Goal: Information Seeking & Learning: Learn about a topic

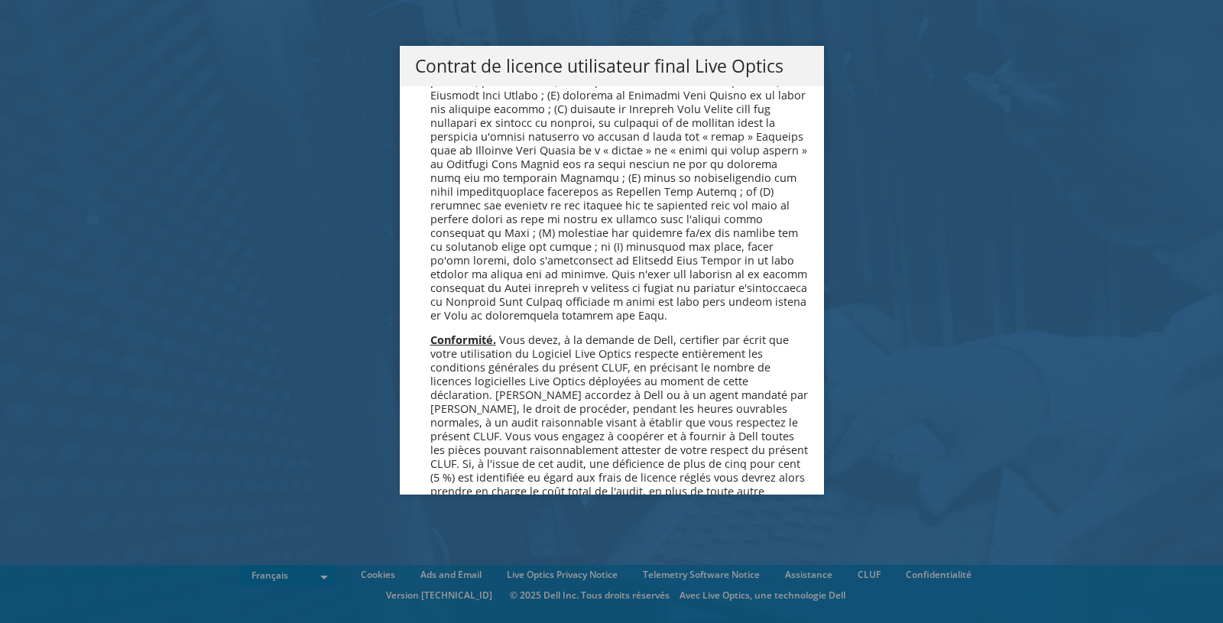
scroll to position [6607, 0]
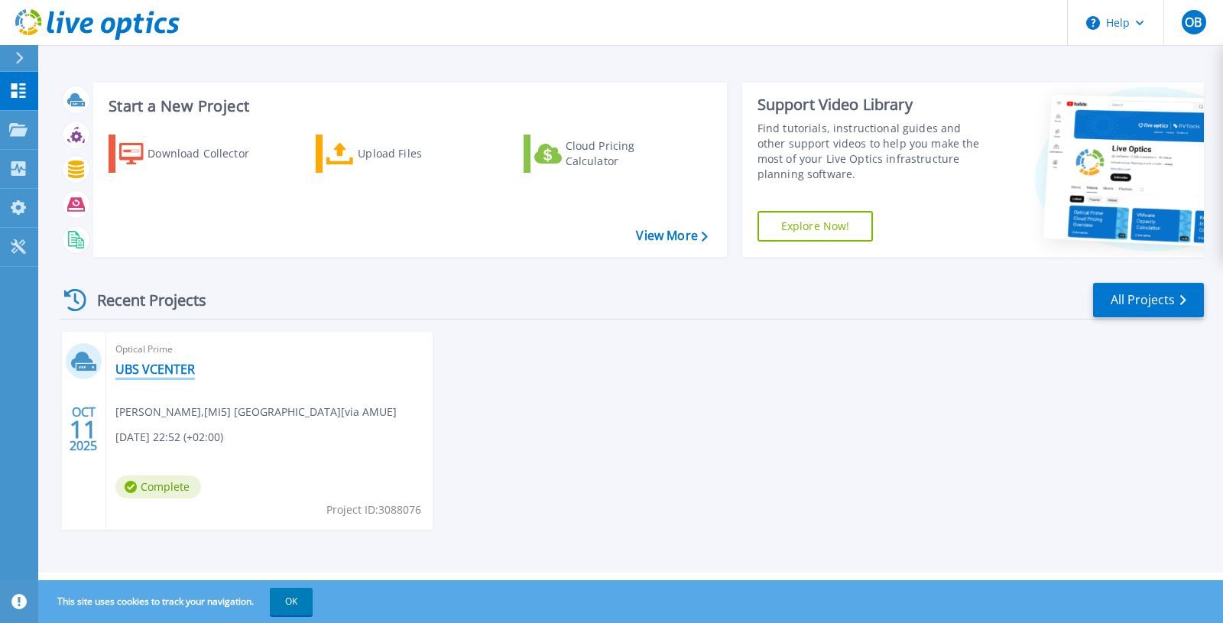
click at [184, 370] on link "UBS VCENTER" at bounding box center [155, 369] width 80 height 15
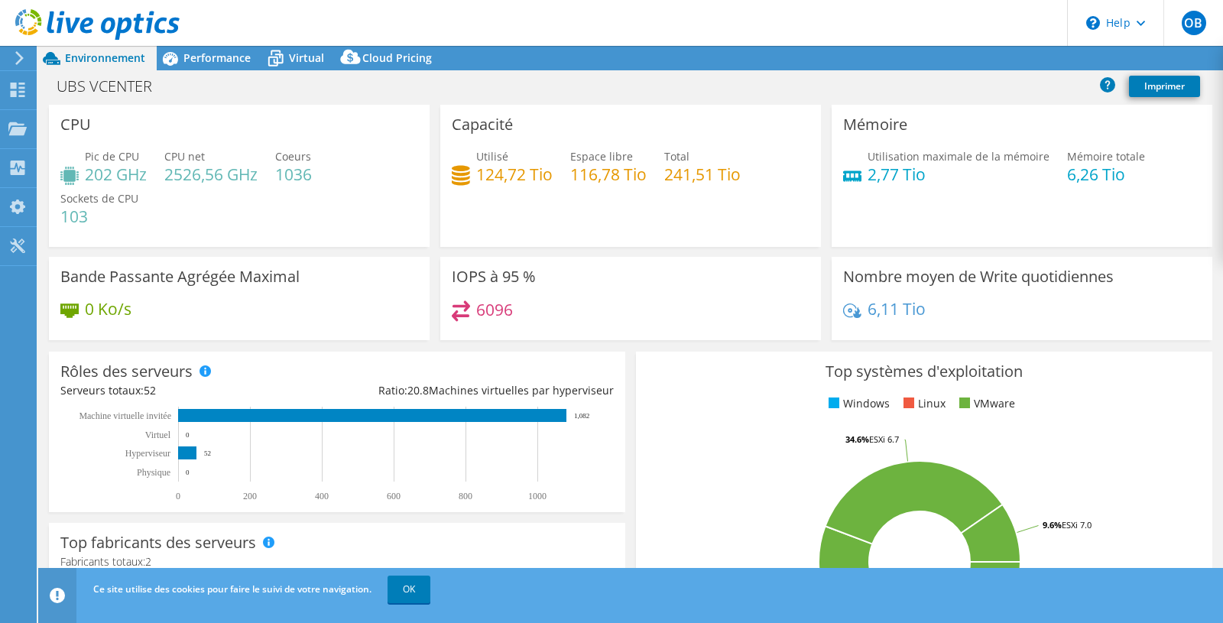
select select "[GEOGRAPHIC_DATA]"
select select "SGD"
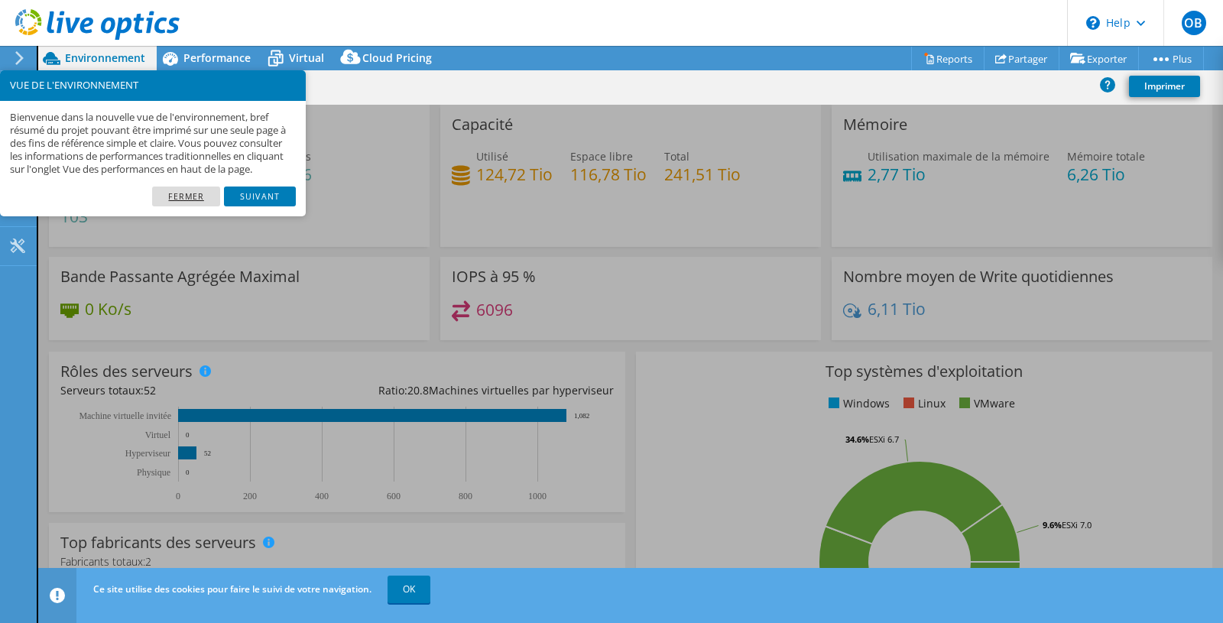
click at [198, 206] on link "Fermer" at bounding box center [186, 197] width 68 height 20
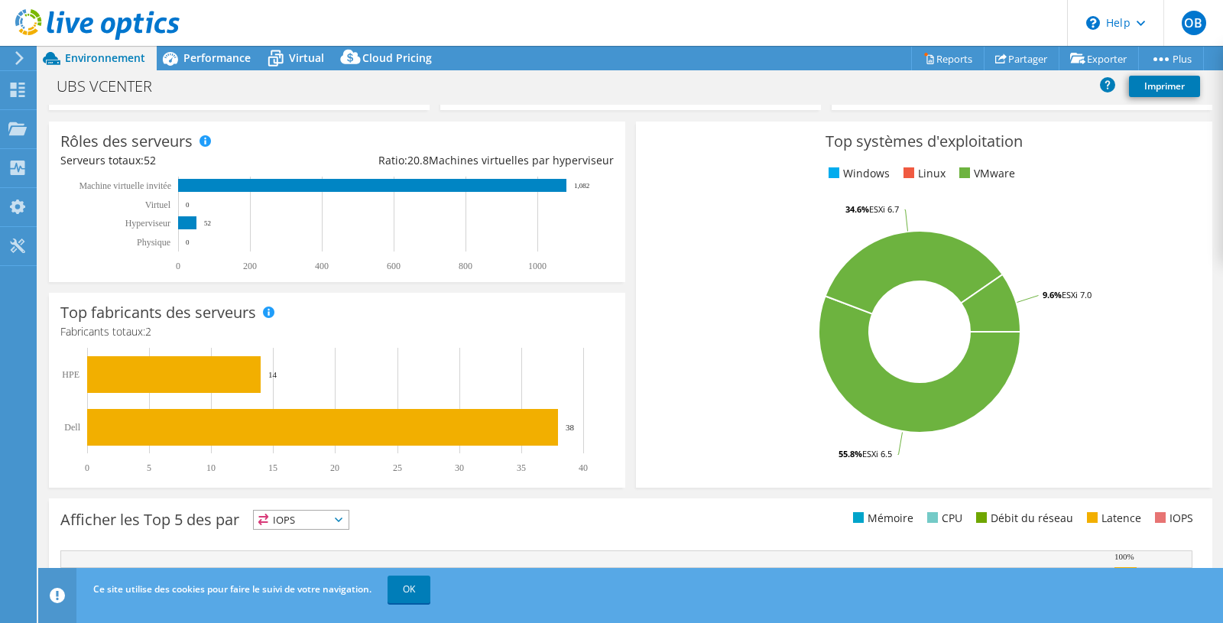
scroll to position [234, 0]
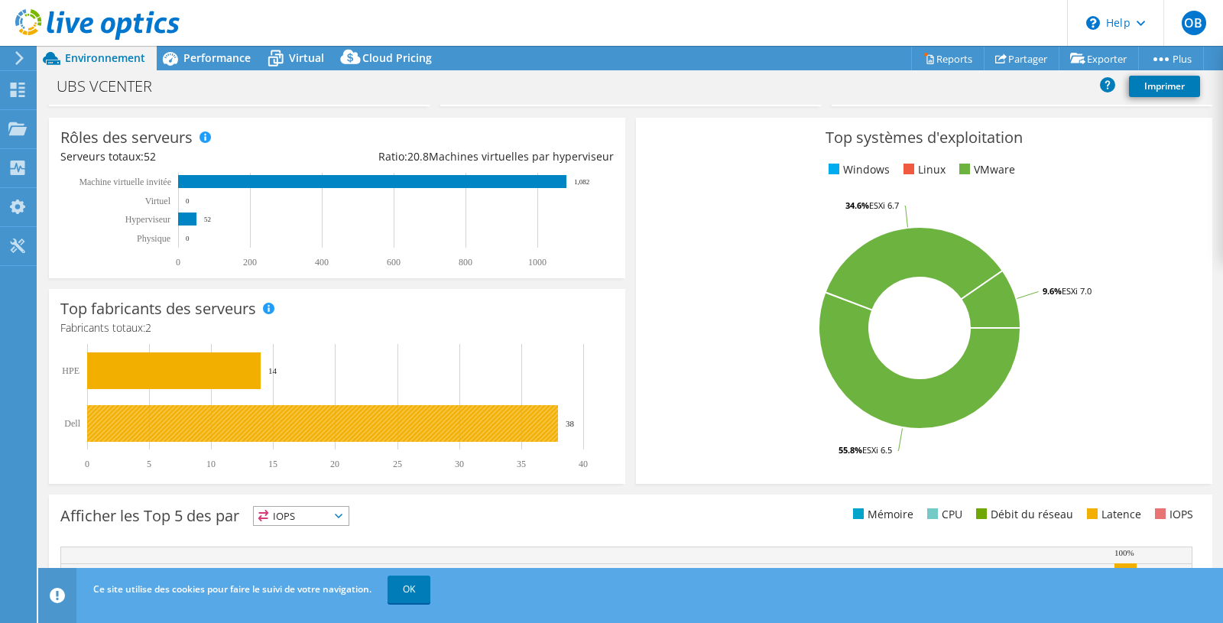
click at [473, 430] on rect at bounding box center [322, 423] width 471 height 37
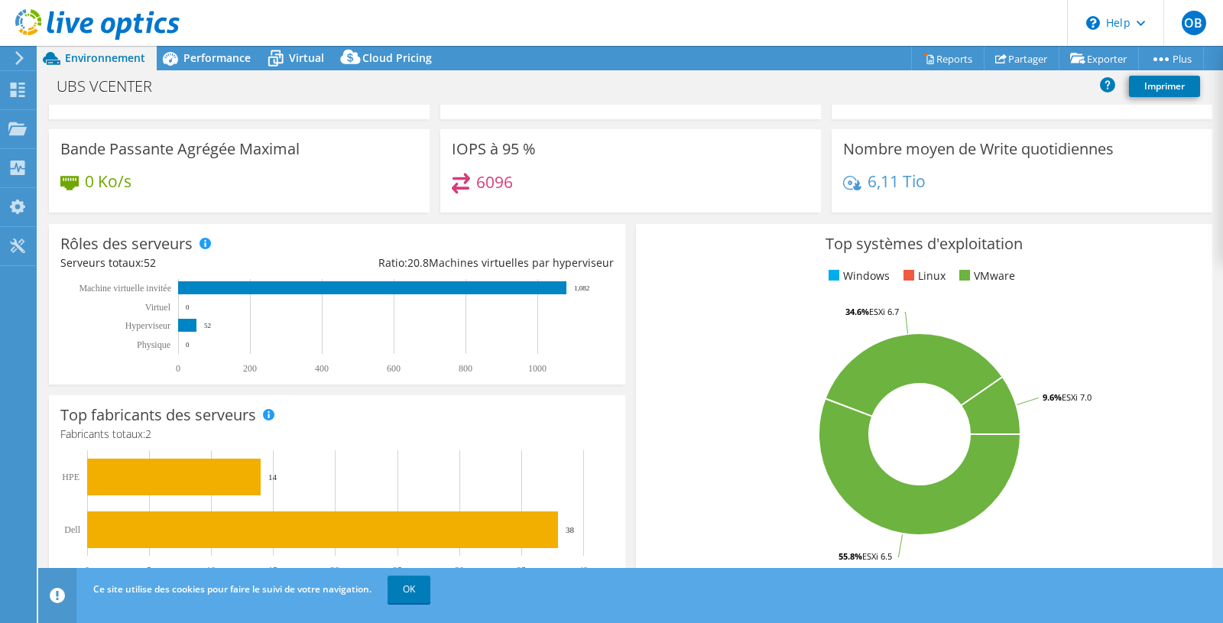
scroll to position [0, 0]
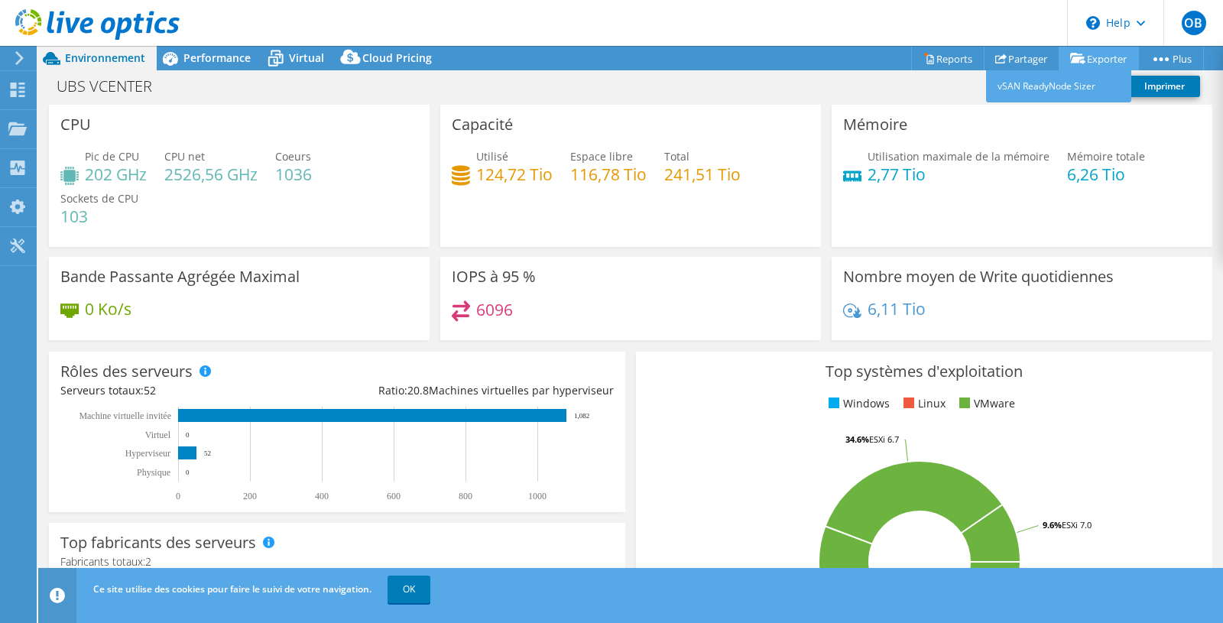
click at [1102, 59] on link "Exporter" at bounding box center [1099, 59] width 80 height 24
click at [1073, 89] on link "vSAN ReadyNode Sizer" at bounding box center [1058, 86] width 145 height 32
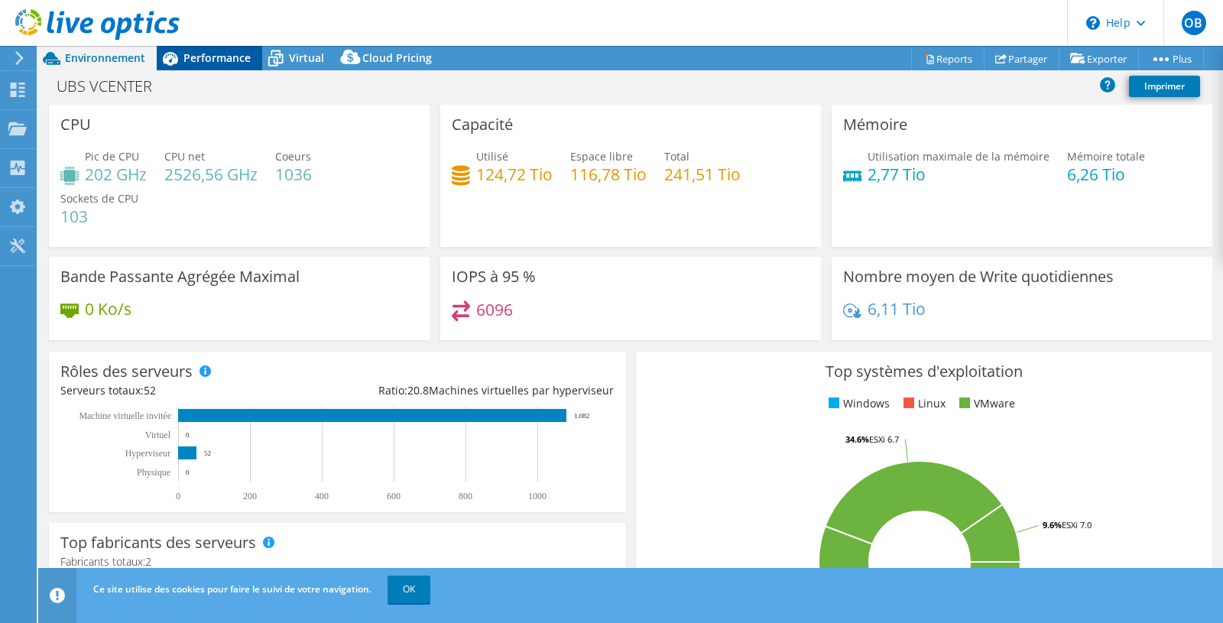
click at [226, 65] on span "Performance" at bounding box center [216, 57] width 67 height 15
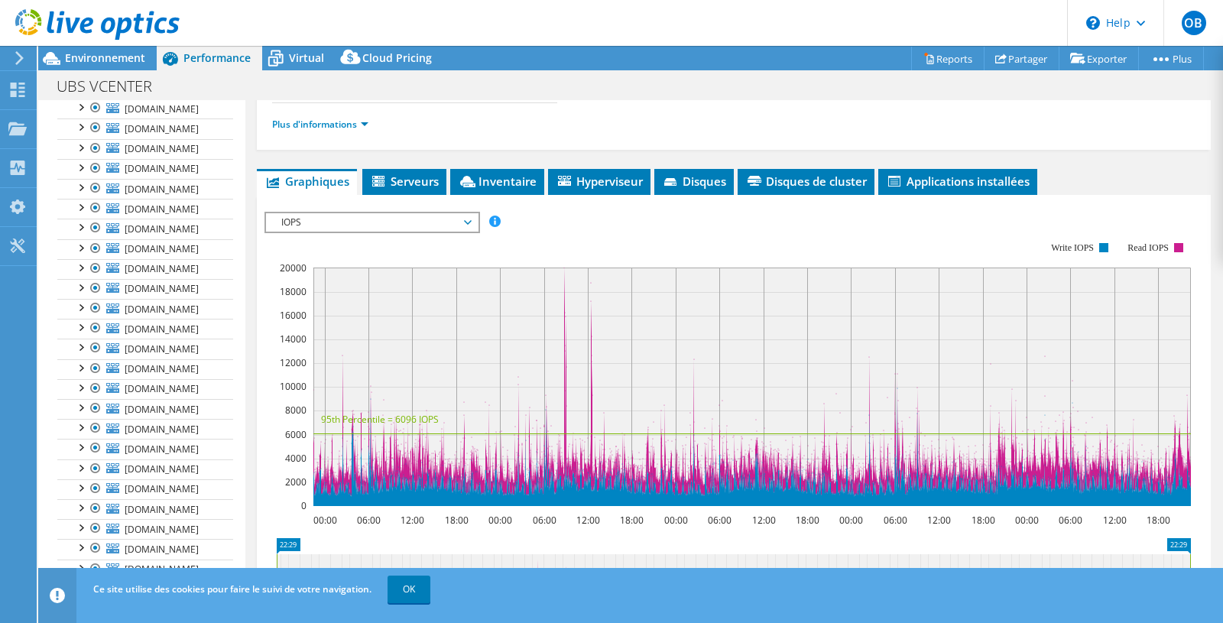
scroll to position [312, 0]
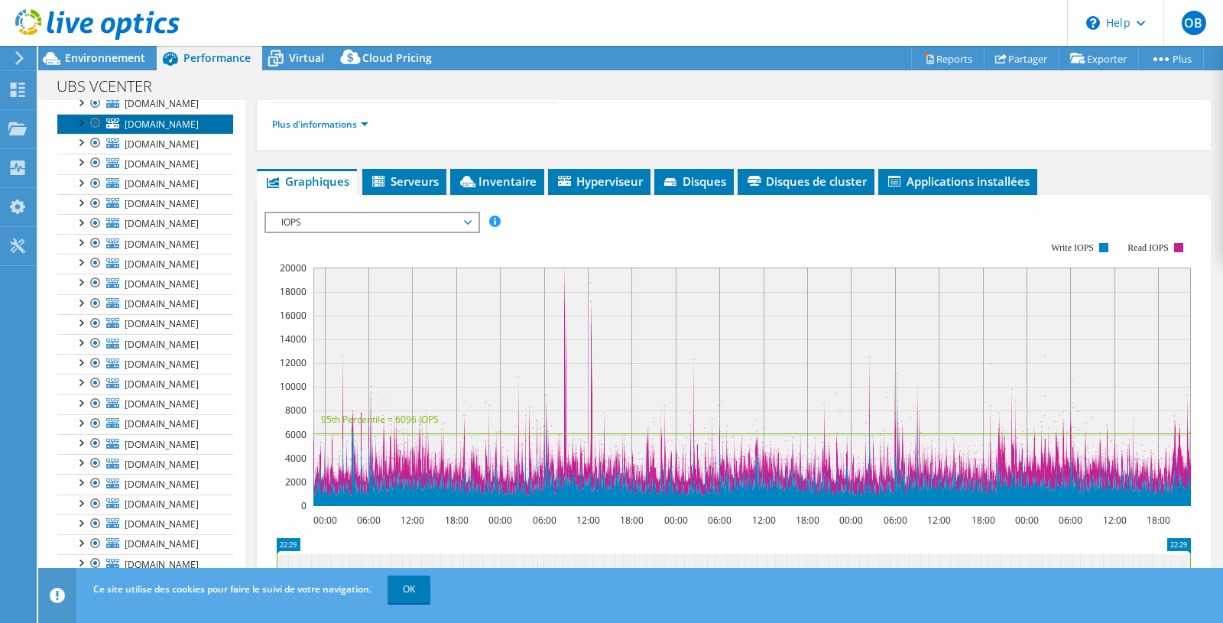
click at [174, 131] on span "[DOMAIN_NAME]" at bounding box center [162, 124] width 74 height 13
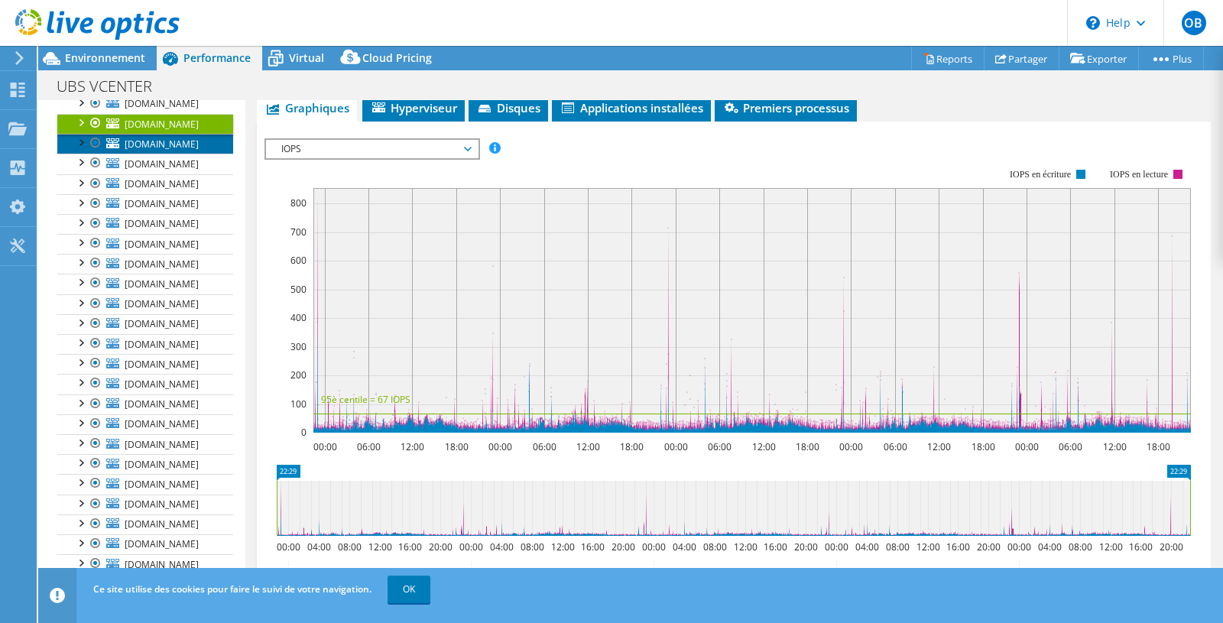
click at [167, 151] on span "[DOMAIN_NAME]" at bounding box center [162, 144] width 74 height 13
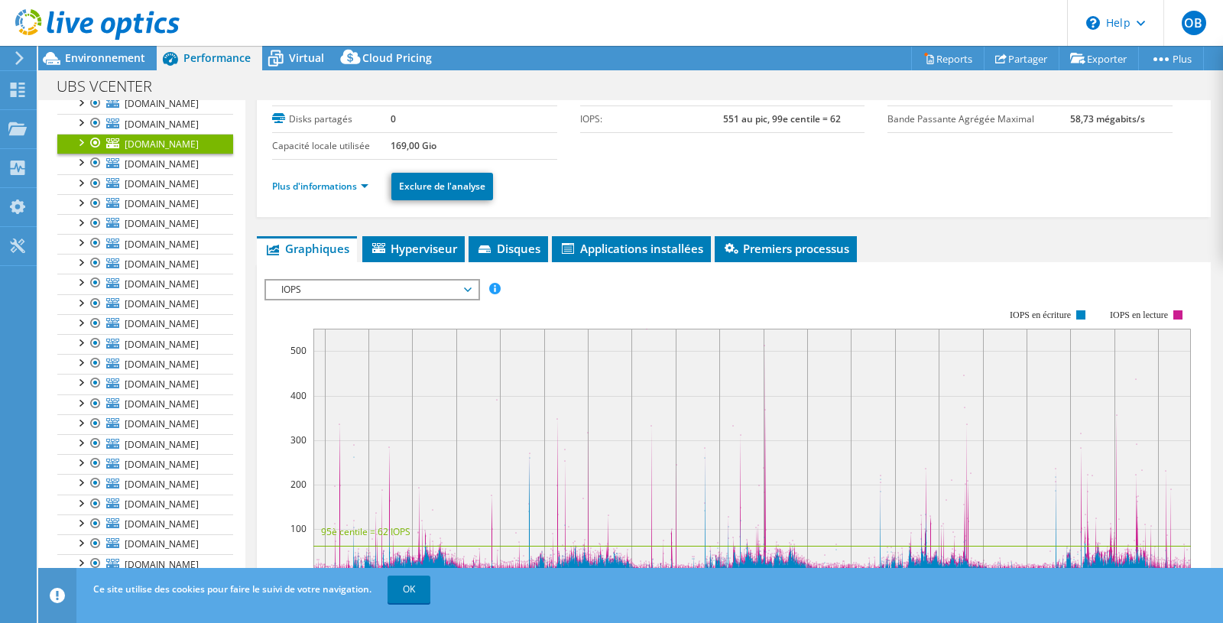
scroll to position [405, 0]
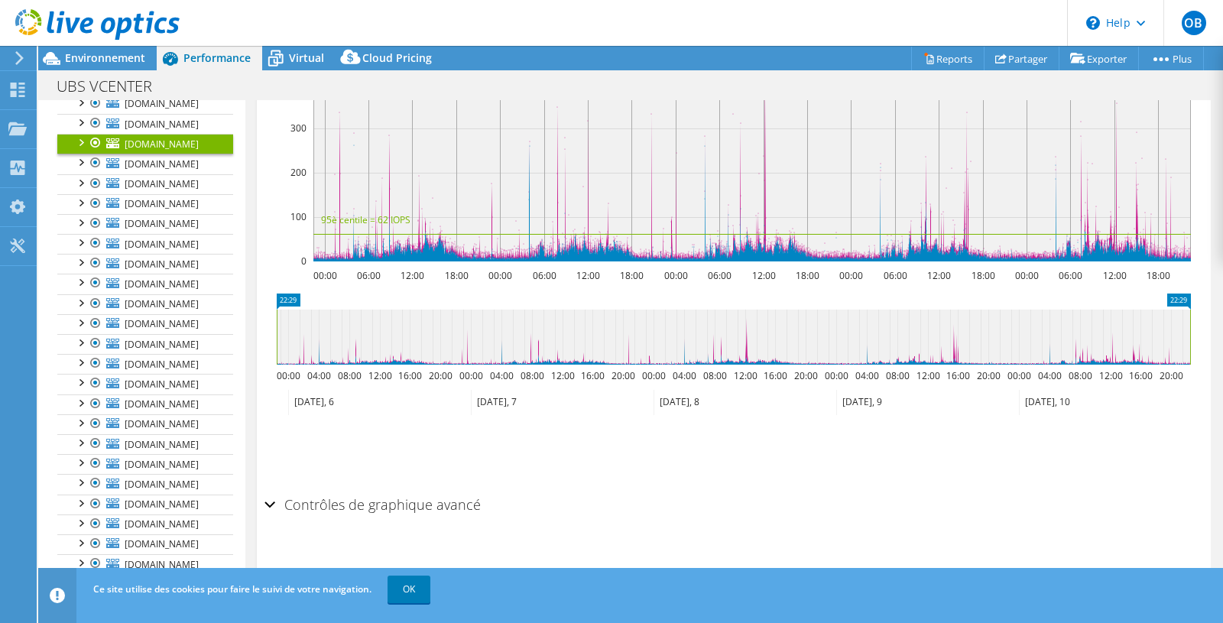
click at [336, 510] on h2 "Contrôles de graphique avancé" at bounding box center [373, 504] width 216 height 31
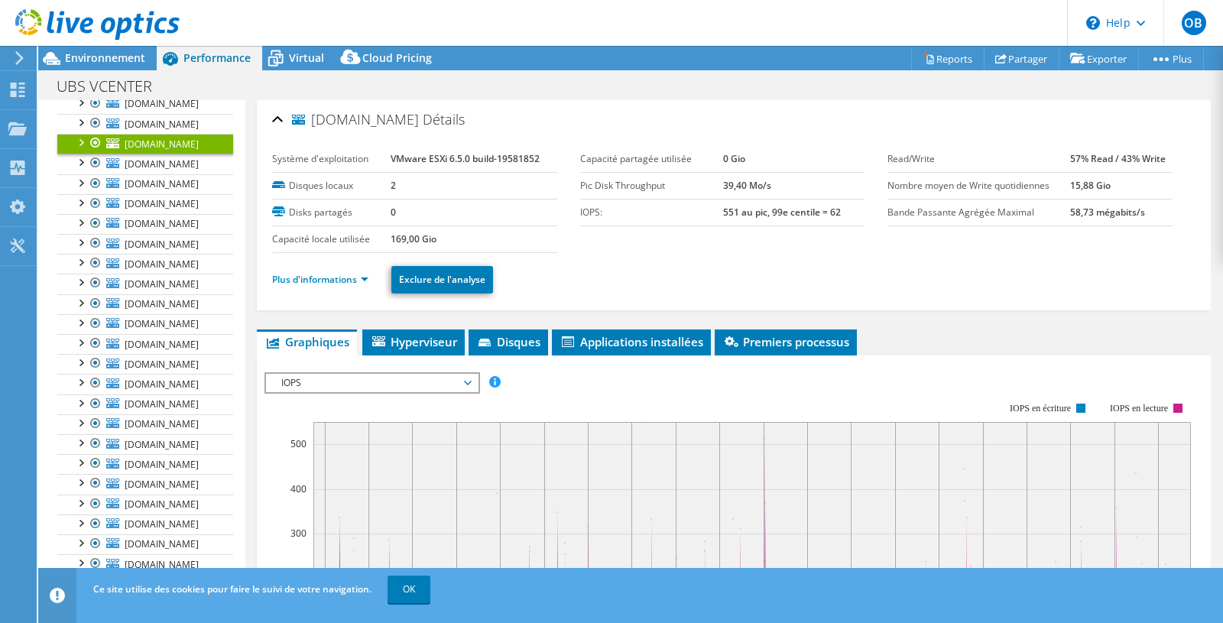
scroll to position [156, 0]
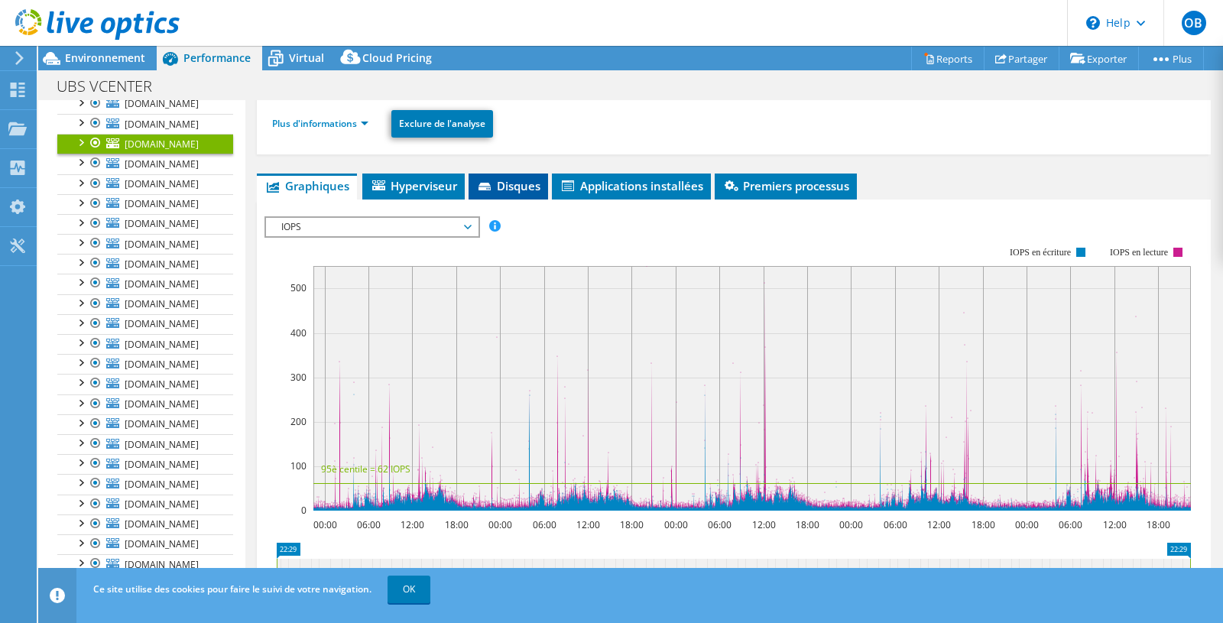
click at [511, 178] on span "Disques" at bounding box center [508, 185] width 64 height 15
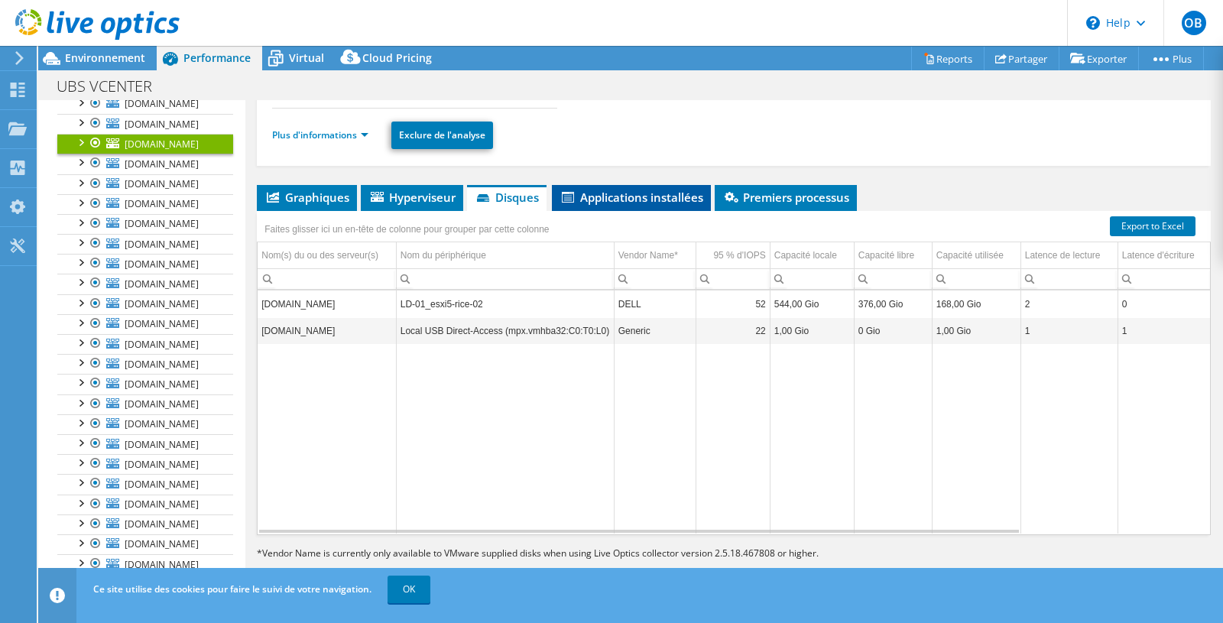
click at [621, 202] on span "Applications installées" at bounding box center [632, 197] width 144 height 15
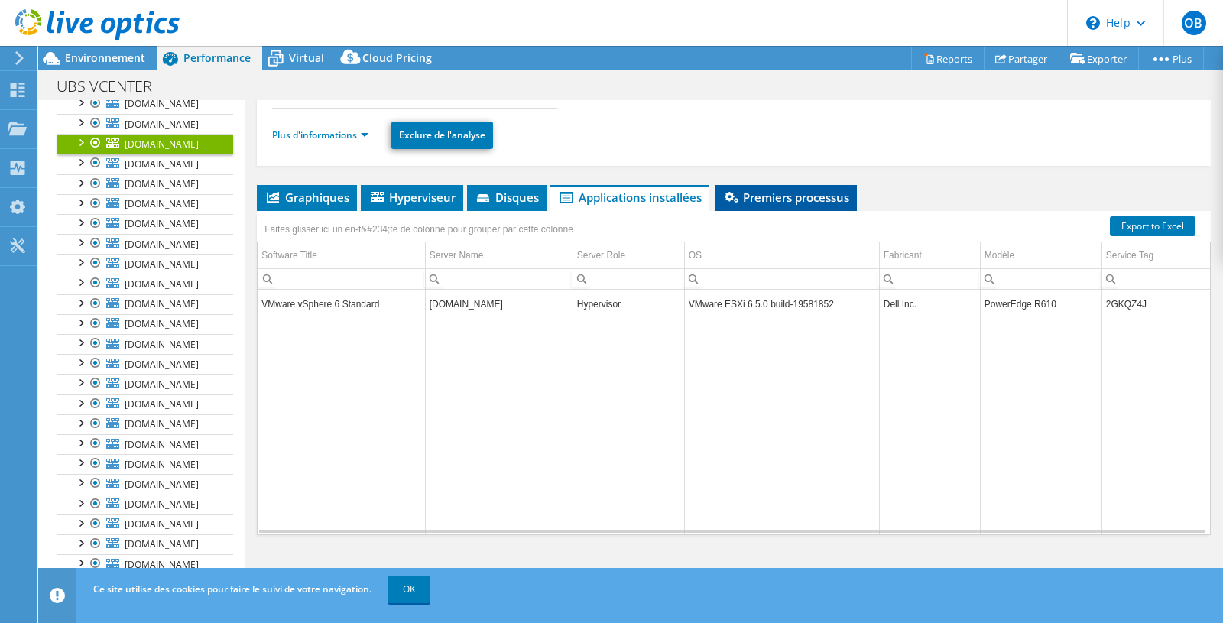
click at [738, 198] on icon at bounding box center [732, 197] width 14 height 11
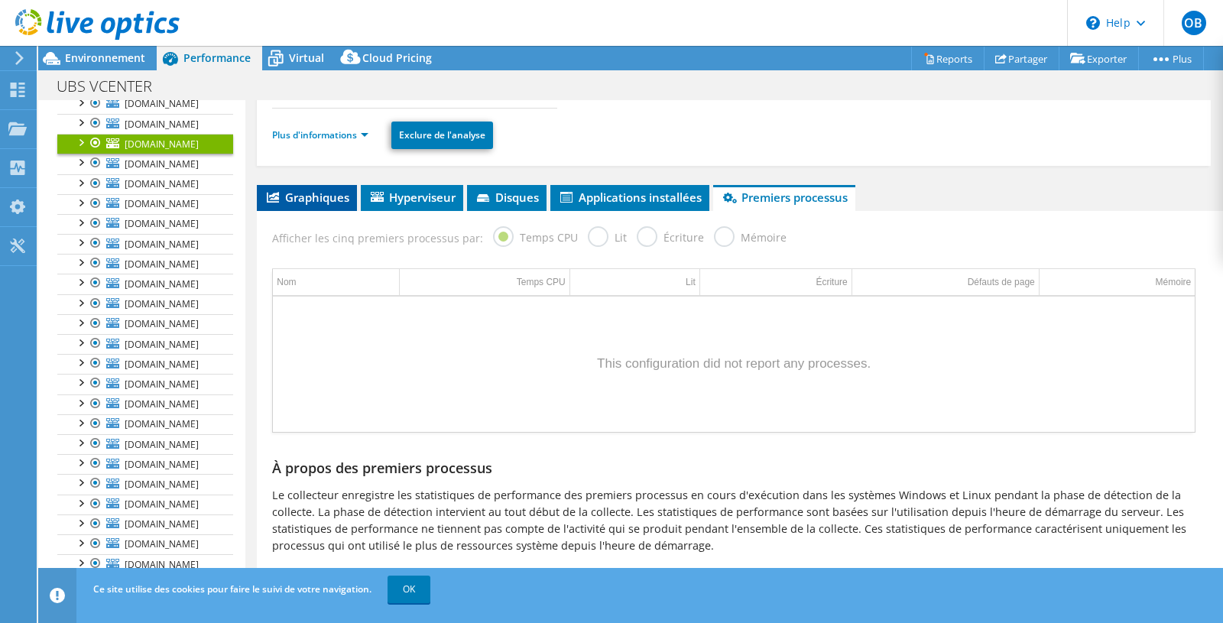
click at [312, 203] on span "Graphiques" at bounding box center [307, 197] width 85 height 15
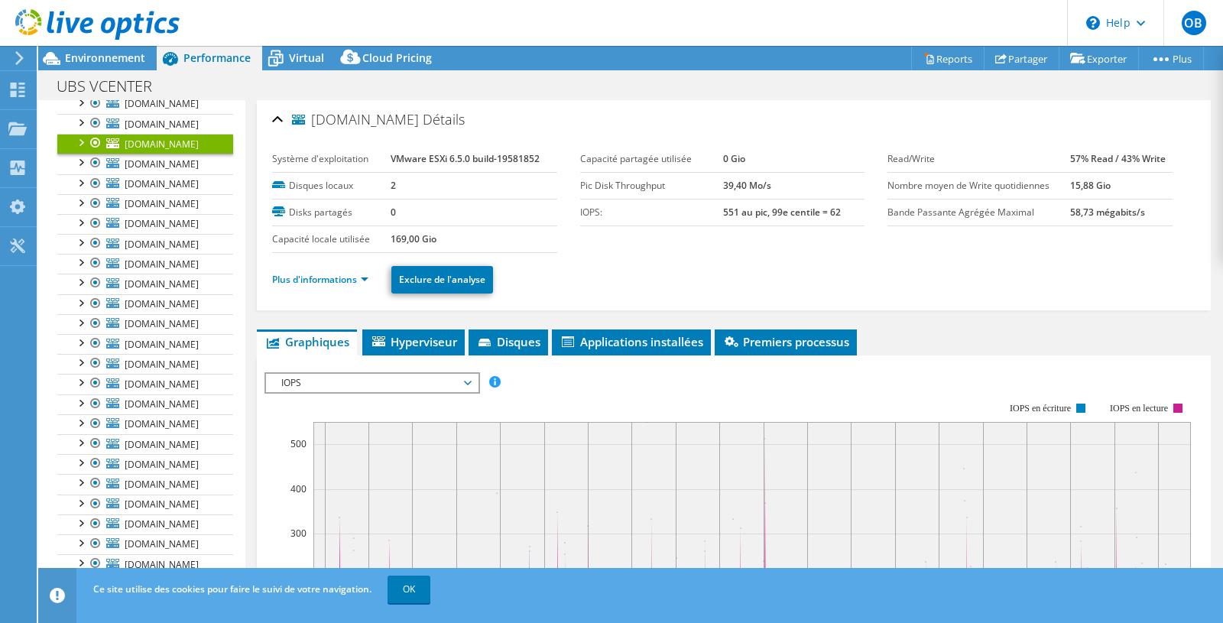
scroll to position [546, 0]
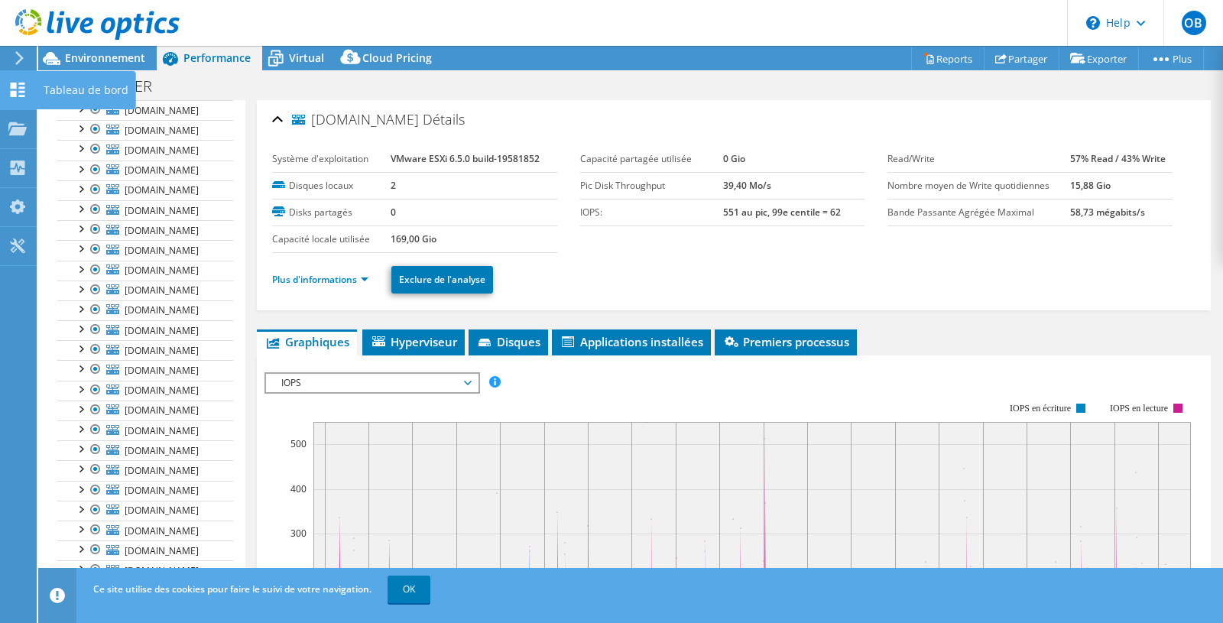
click at [18, 95] on icon at bounding box center [17, 90] width 18 height 15
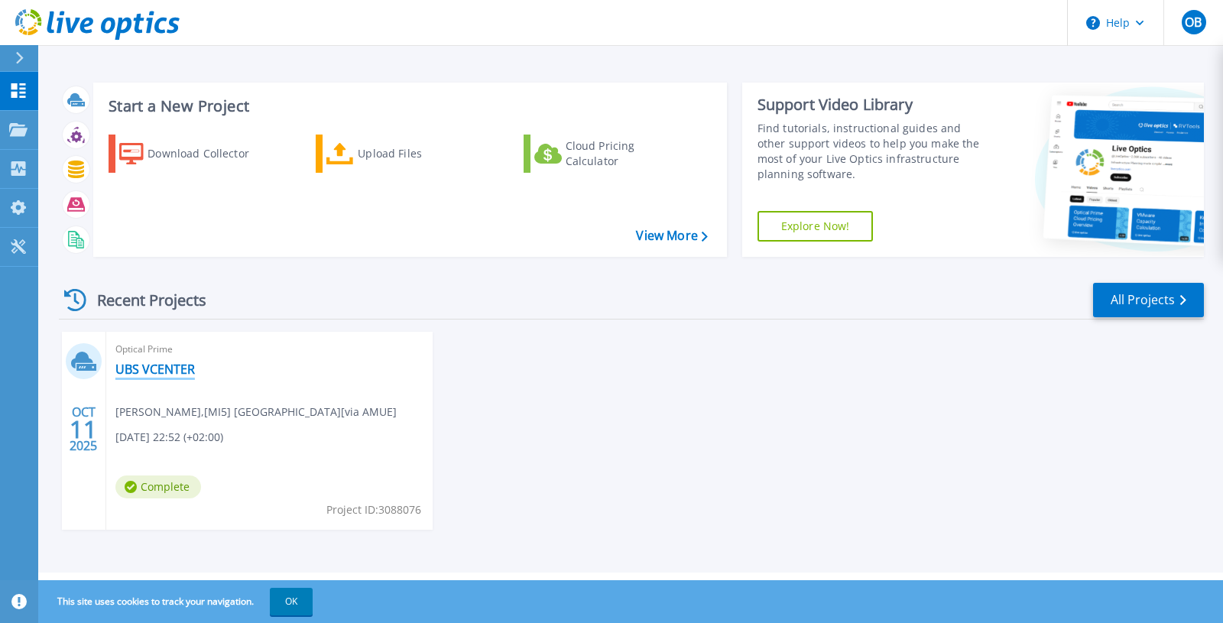
click at [168, 373] on link "UBS VCENTER" at bounding box center [155, 369] width 80 height 15
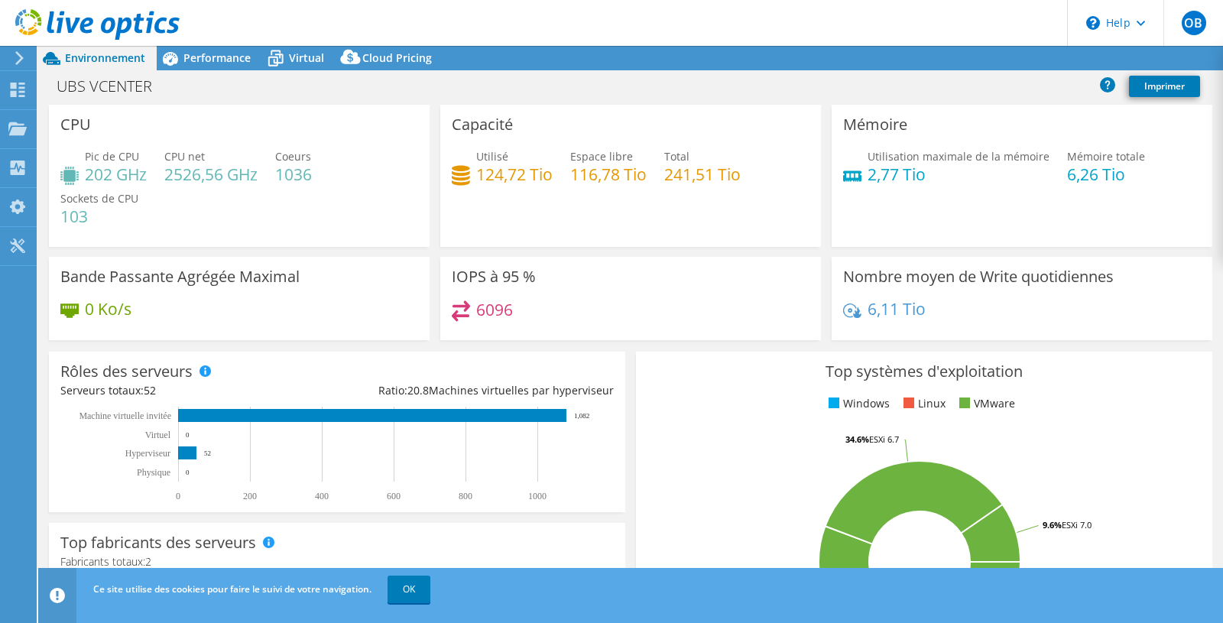
select select "[GEOGRAPHIC_DATA]"
select select "SGD"
